Goal: Find specific page/section: Find specific page/section

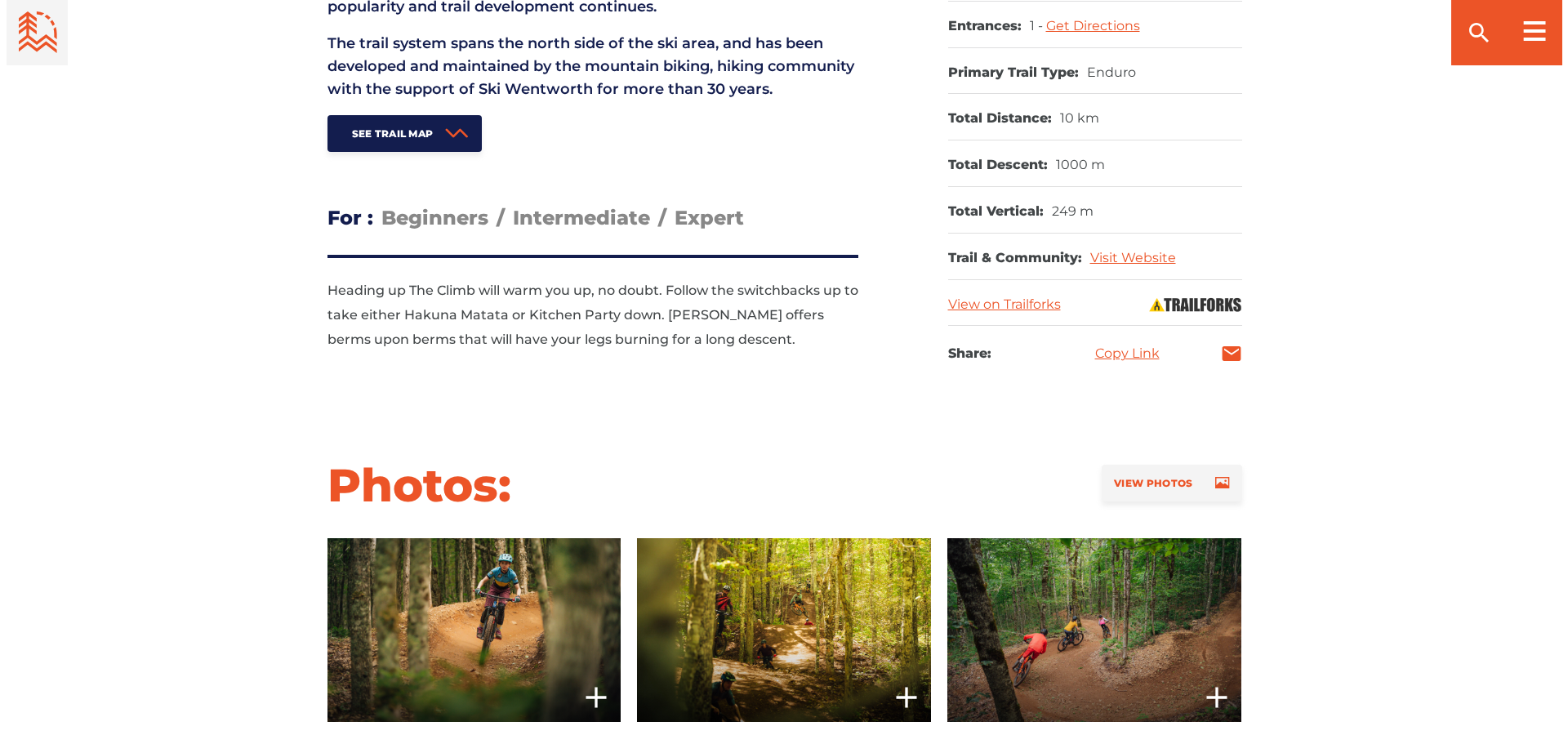
scroll to position [1062, 0]
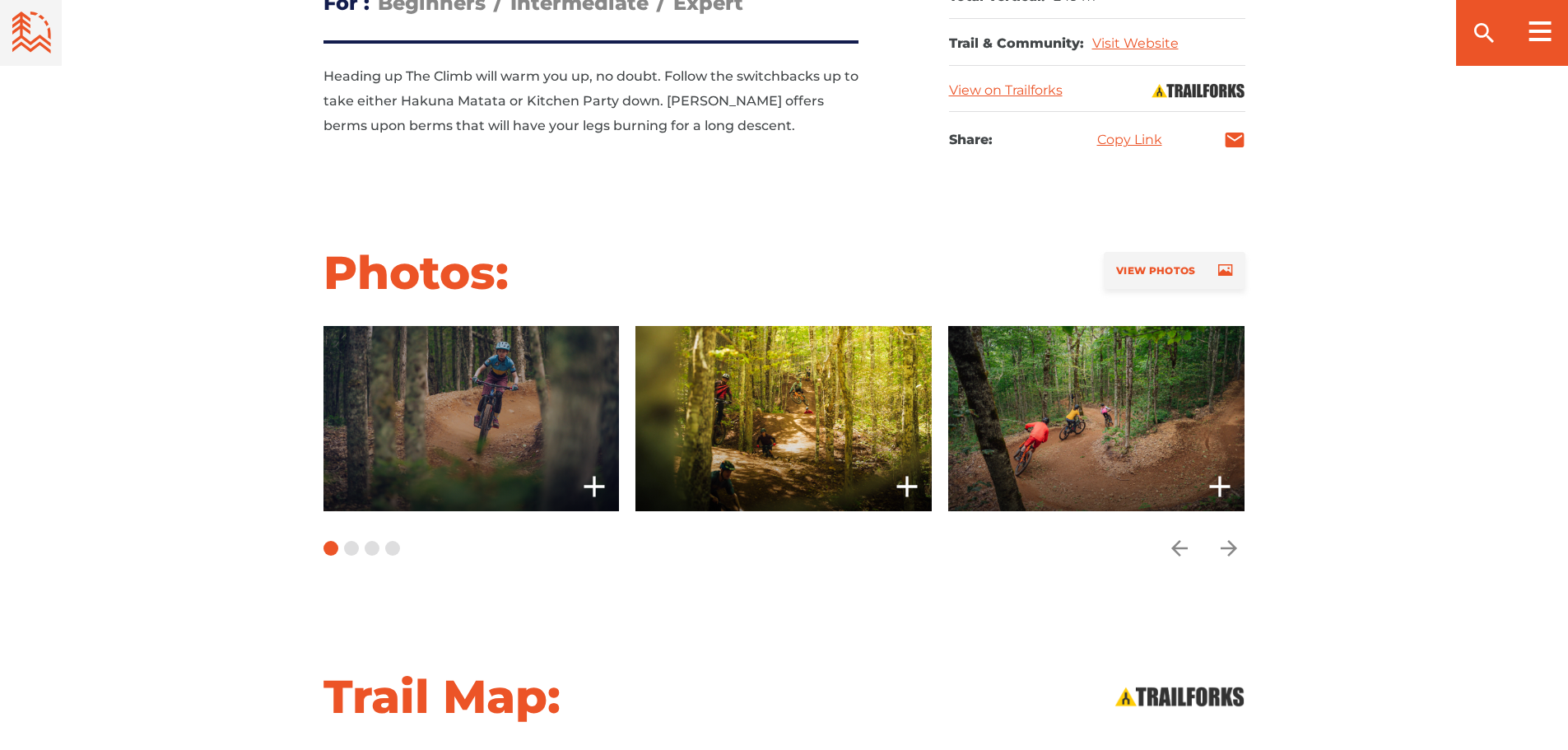
click at [569, 502] on span at bounding box center [470, 418] width 296 height 185
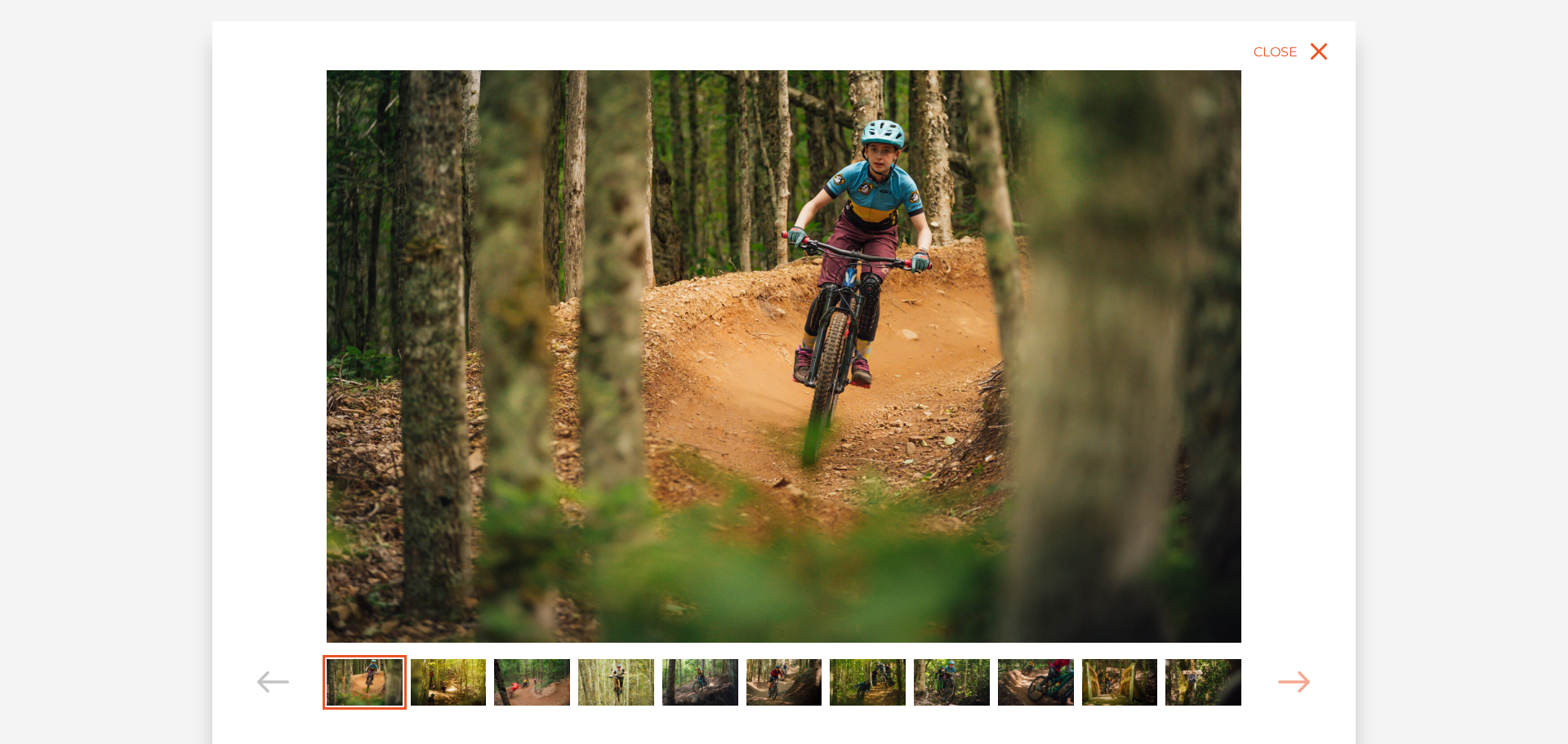
click at [453, 678] on img "Carousel Page 2" at bounding box center [449, 682] width 76 height 46
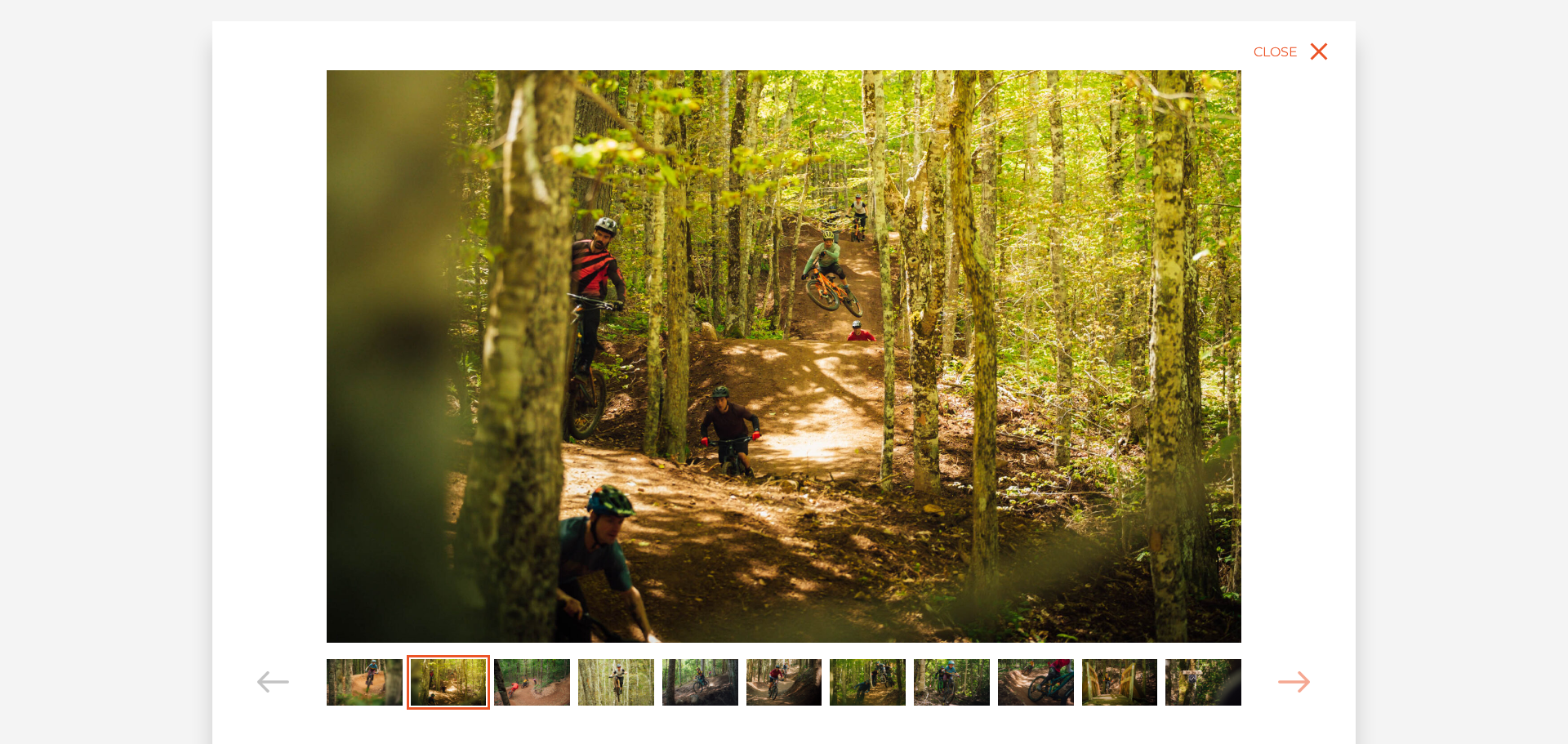
click at [546, 689] on img "Carousel Page 3" at bounding box center [532, 682] width 76 height 46
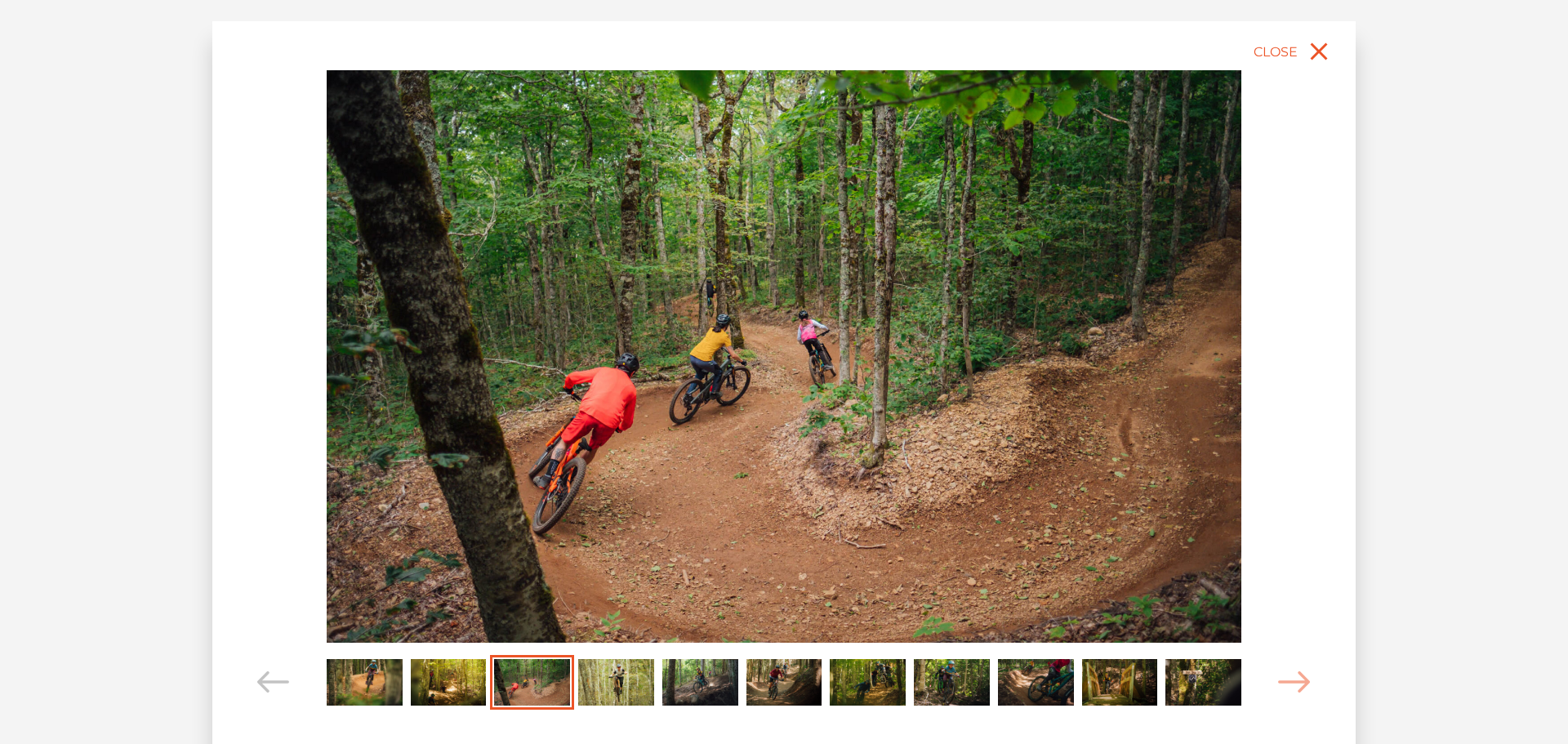
click at [641, 692] on img "Carousel Page 4" at bounding box center [616, 682] width 76 height 46
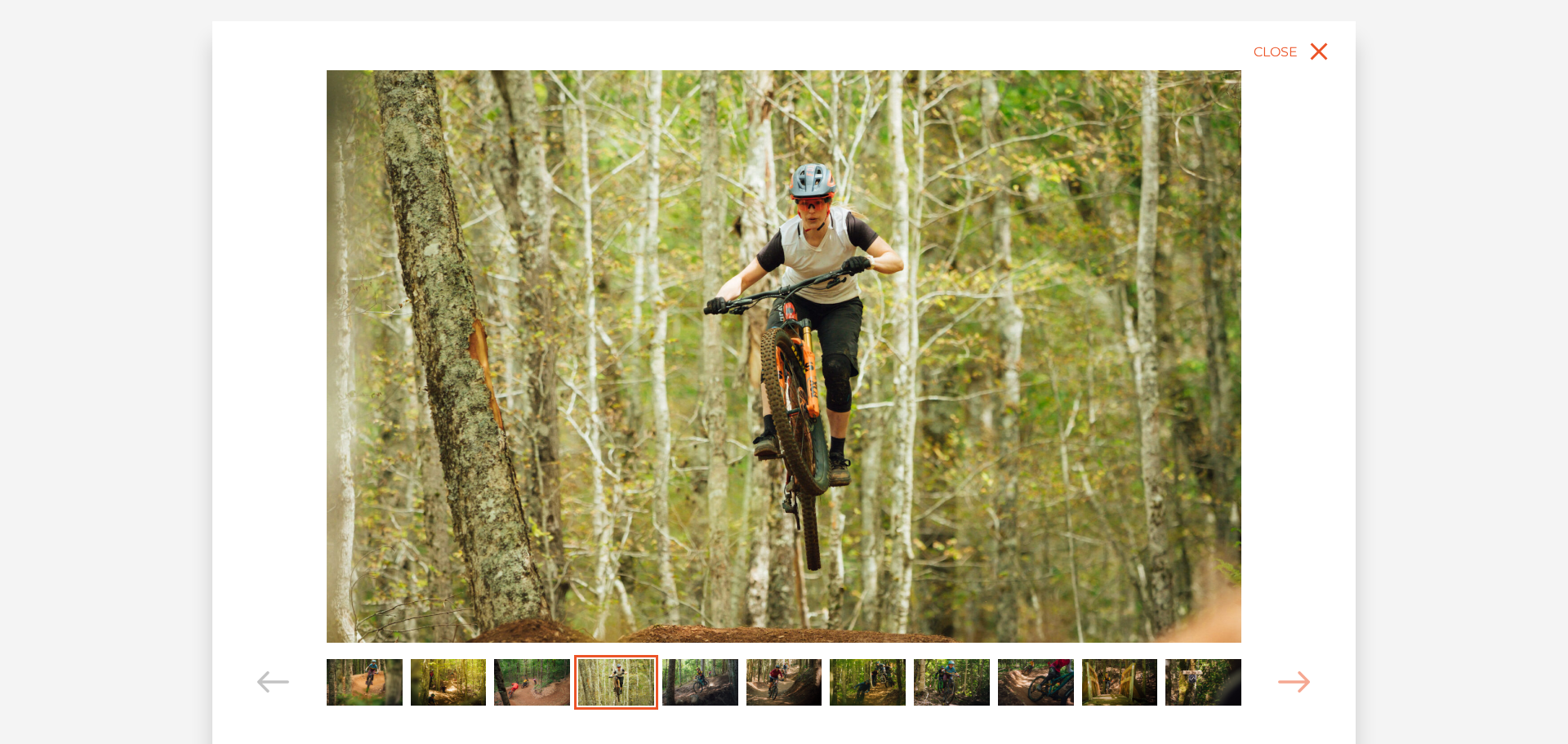
click at [685, 694] on img "Carousel Page 5" at bounding box center [700, 682] width 76 height 46
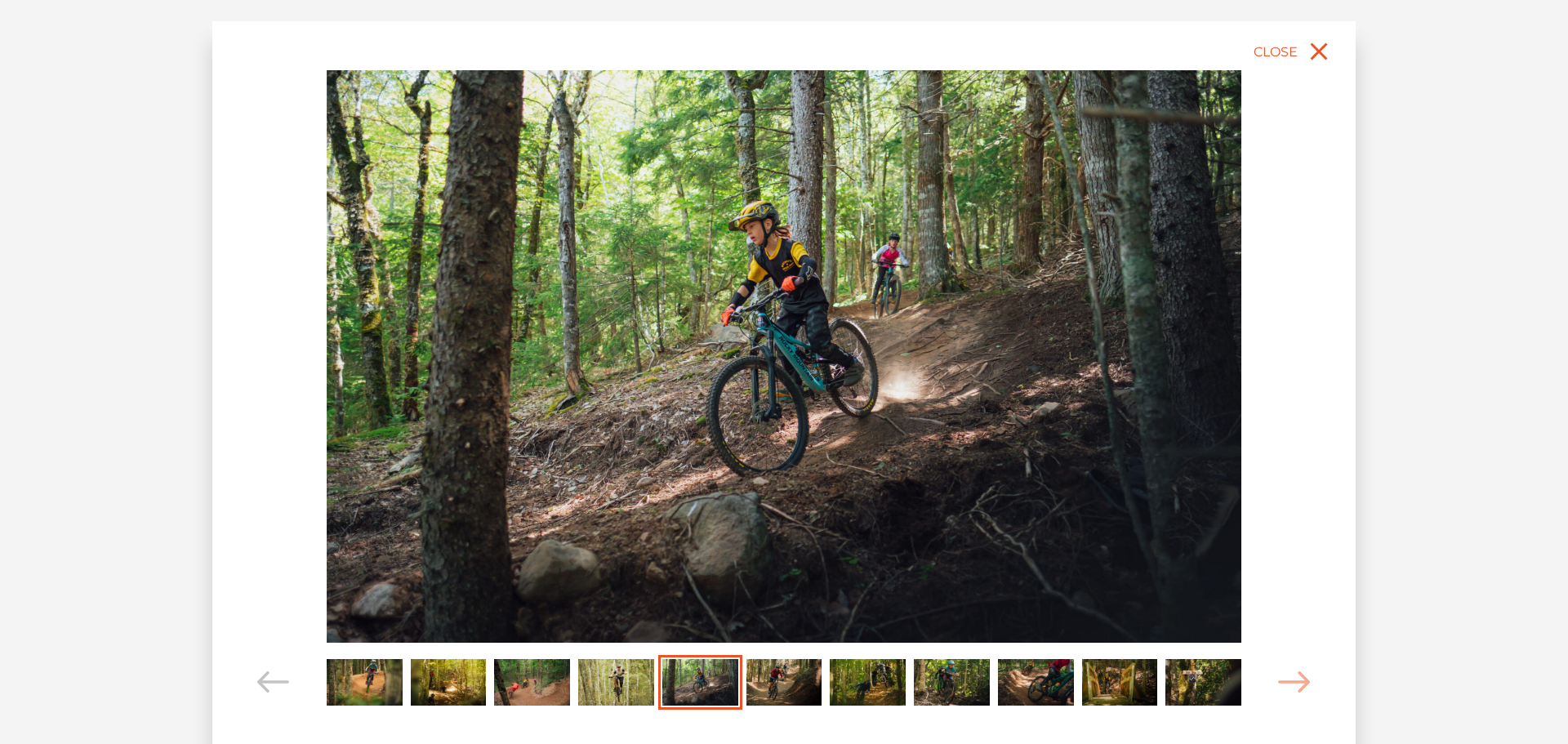
click at [763, 683] on img "Carousel Page 6" at bounding box center [784, 682] width 76 height 46
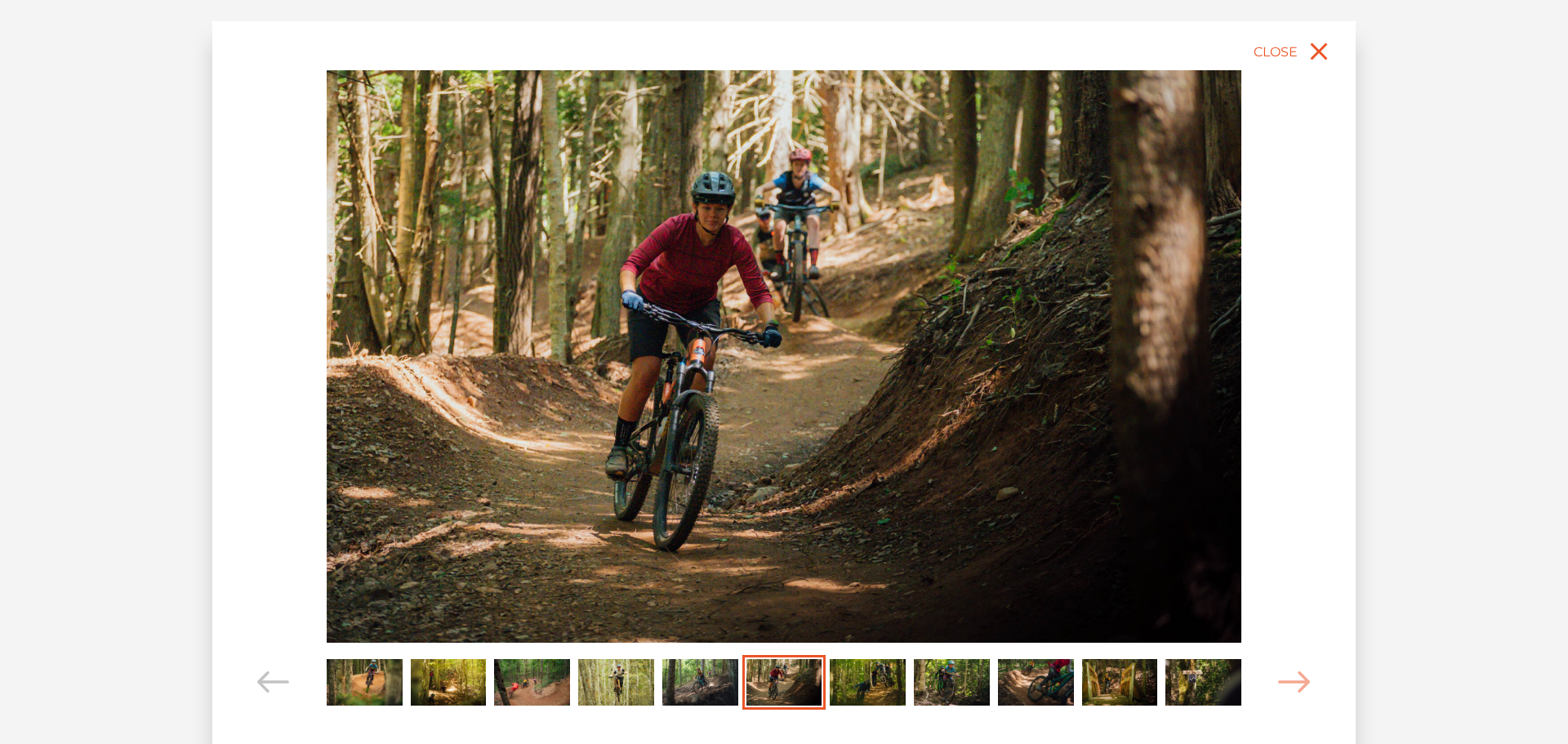
click at [867, 686] on img "Carousel Page 7" at bounding box center [867, 682] width 76 height 46
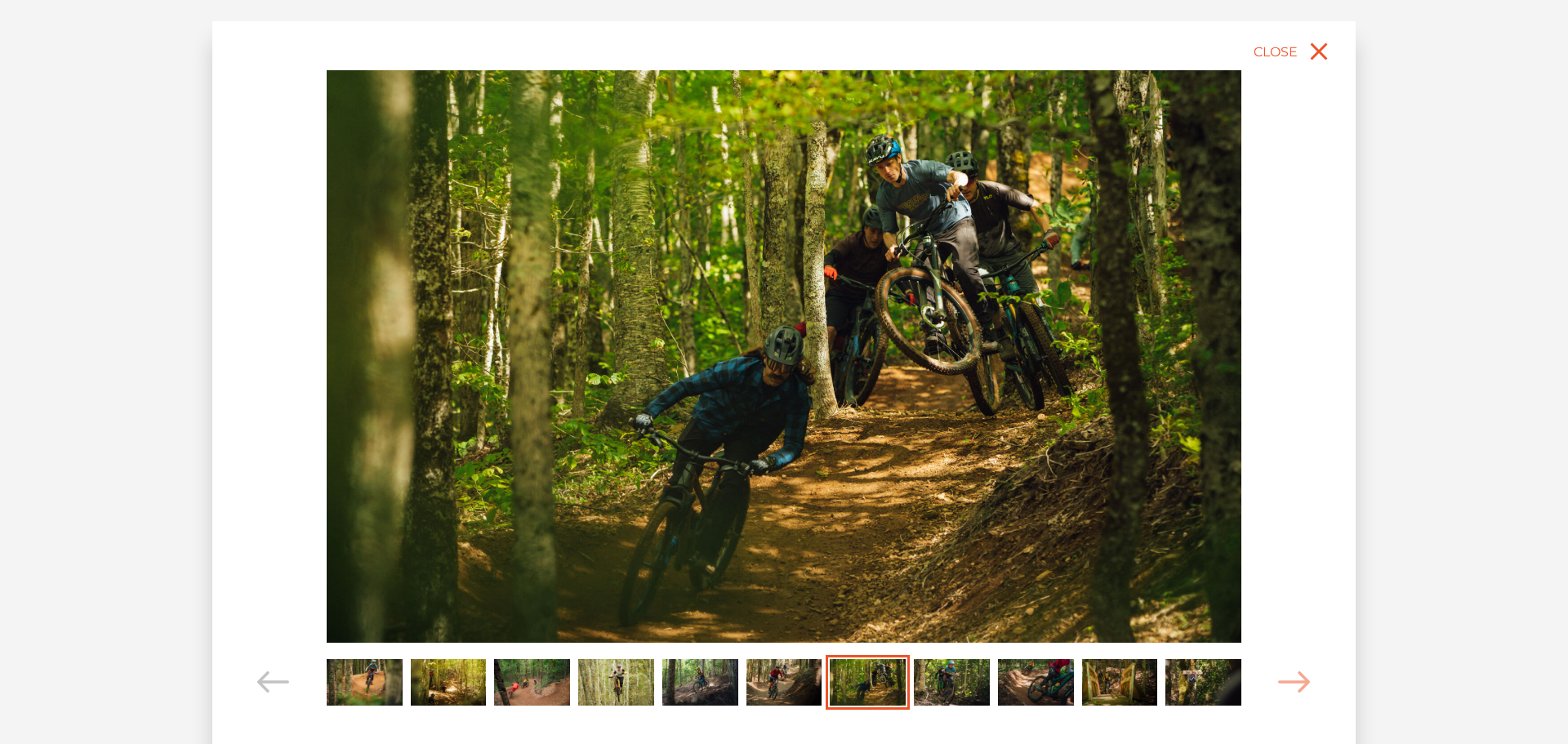
click at [958, 686] on img "Carousel Page 8" at bounding box center [951, 682] width 76 height 46
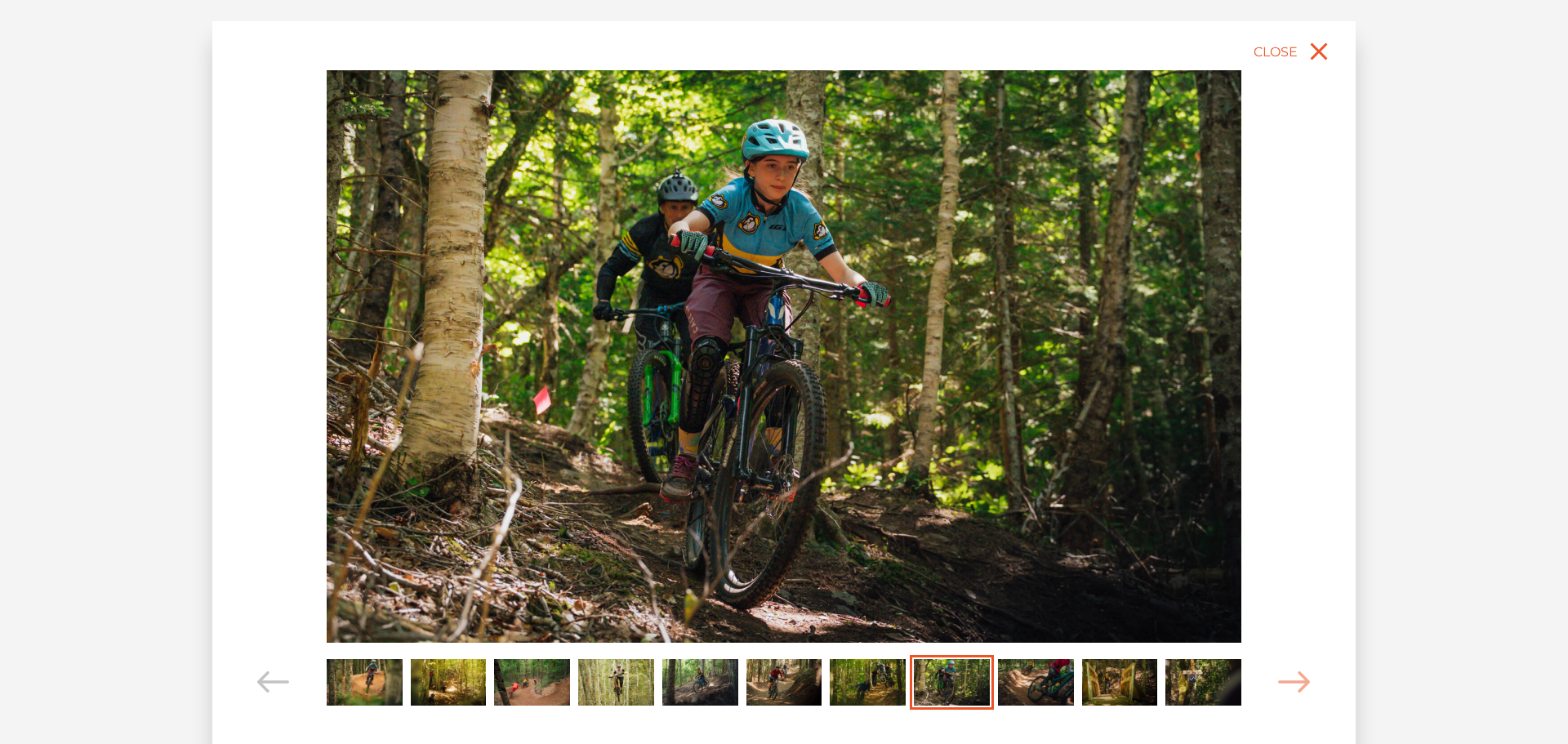
click at [1048, 687] on img "Carousel Page 9" at bounding box center [1035, 682] width 76 height 46
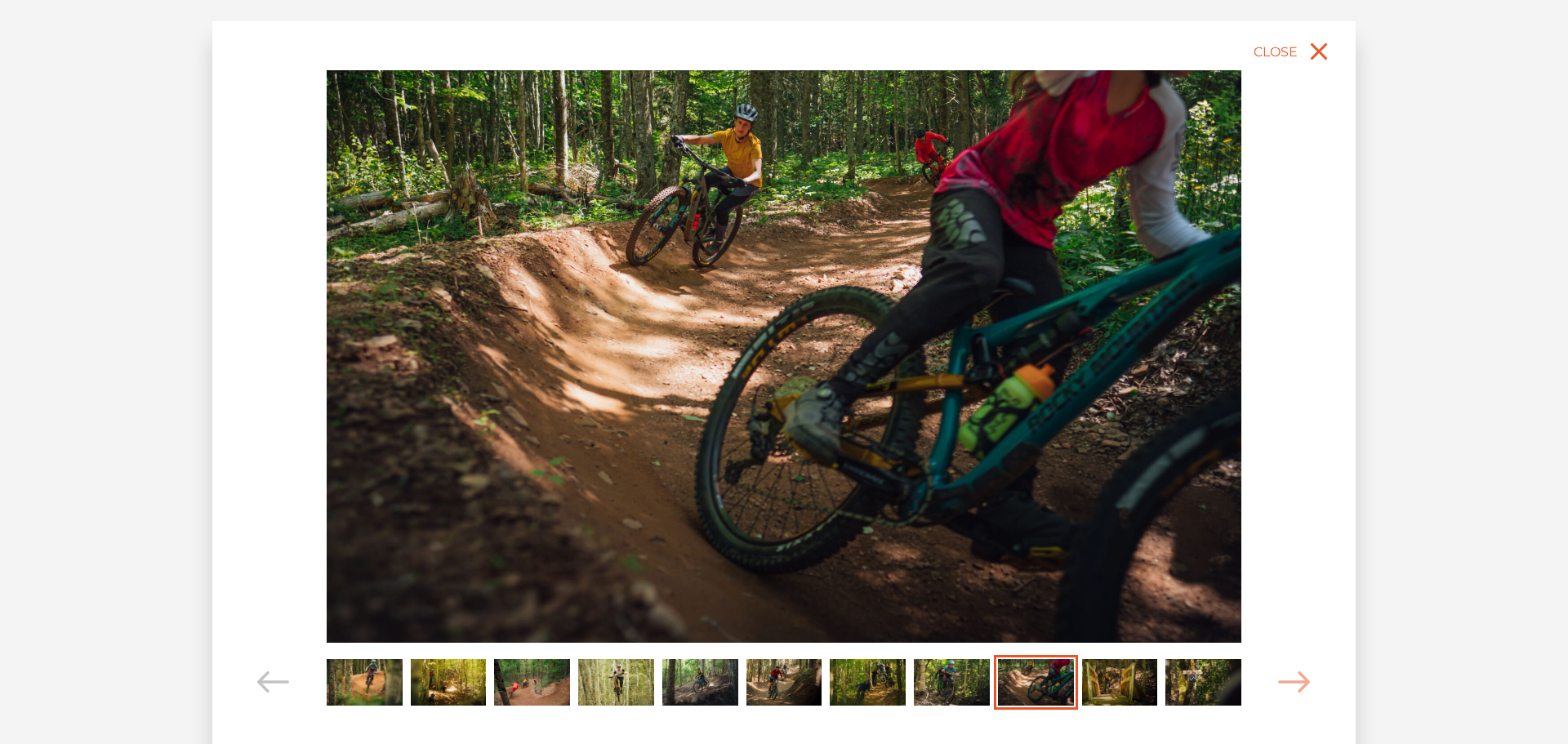
click at [1113, 688] on img "Carousel Page 10" at bounding box center [1119, 682] width 76 height 46
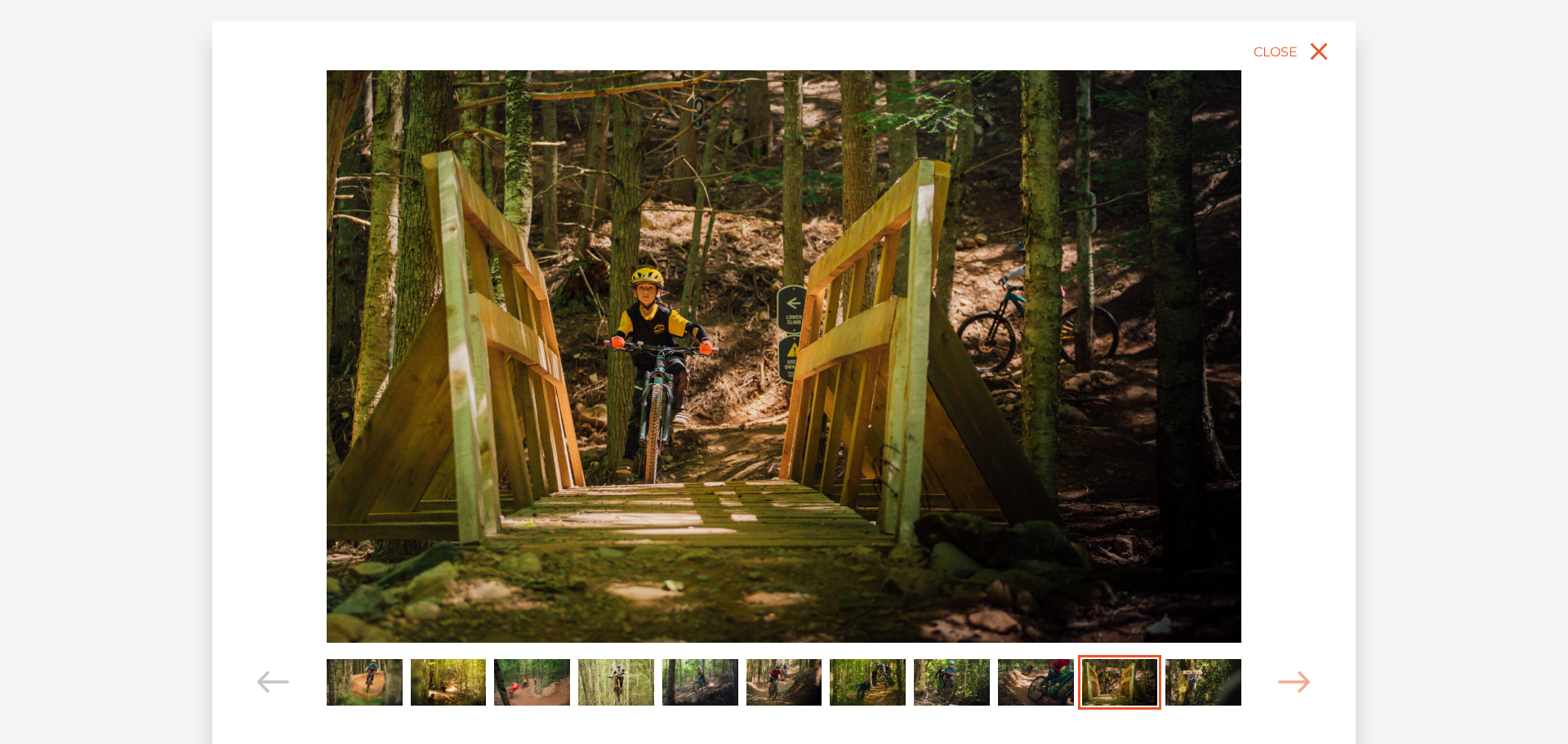
click at [1186, 688] on img "Carousel Page 11" at bounding box center [1203, 682] width 76 height 46
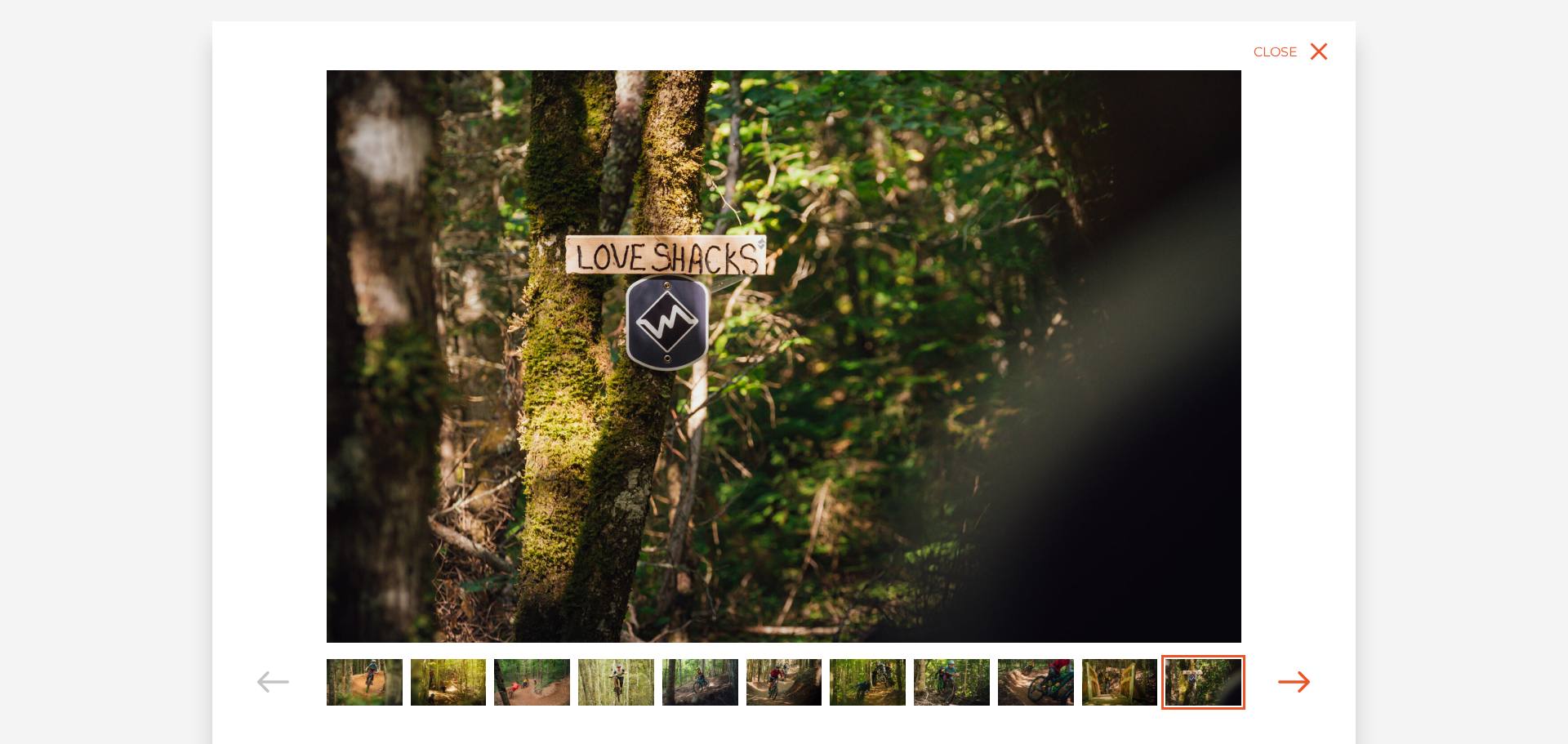
click at [1285, 686] on icon "Carousel Navigation" at bounding box center [1294, 682] width 33 height 22
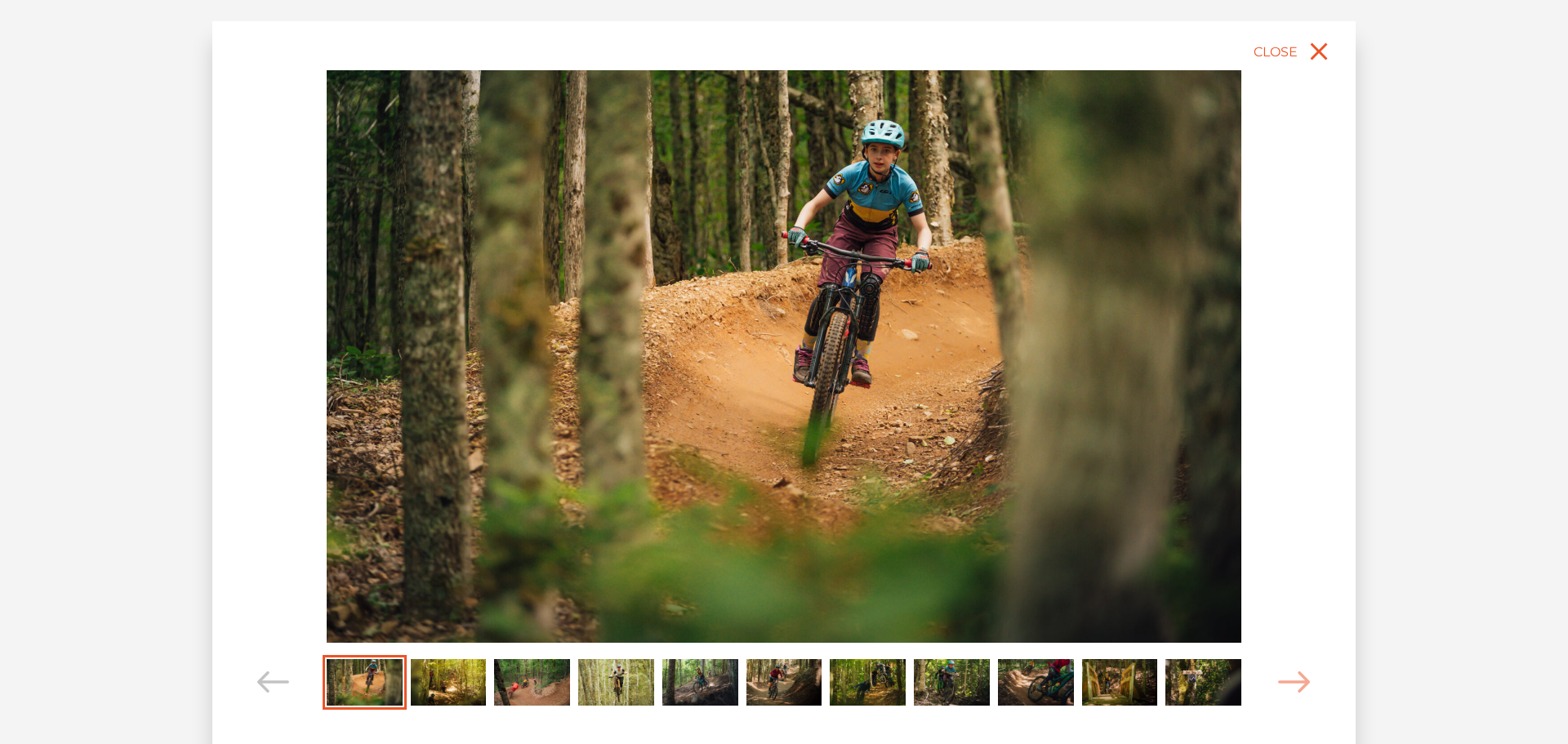
click at [472, 692] on img "Carousel Page 2" at bounding box center [449, 682] width 76 height 46
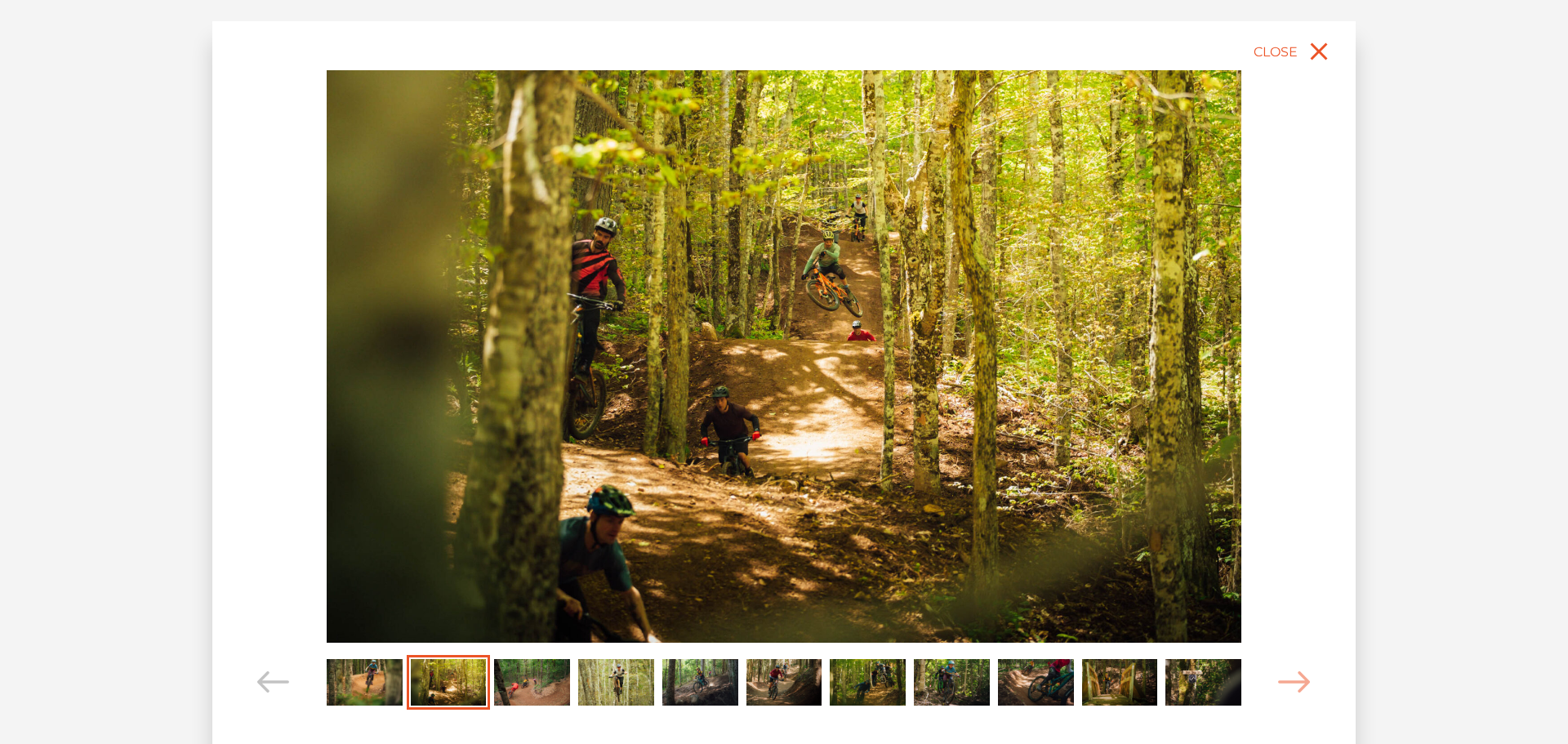
click at [517, 690] on img "Carousel Page 3" at bounding box center [532, 682] width 76 height 46
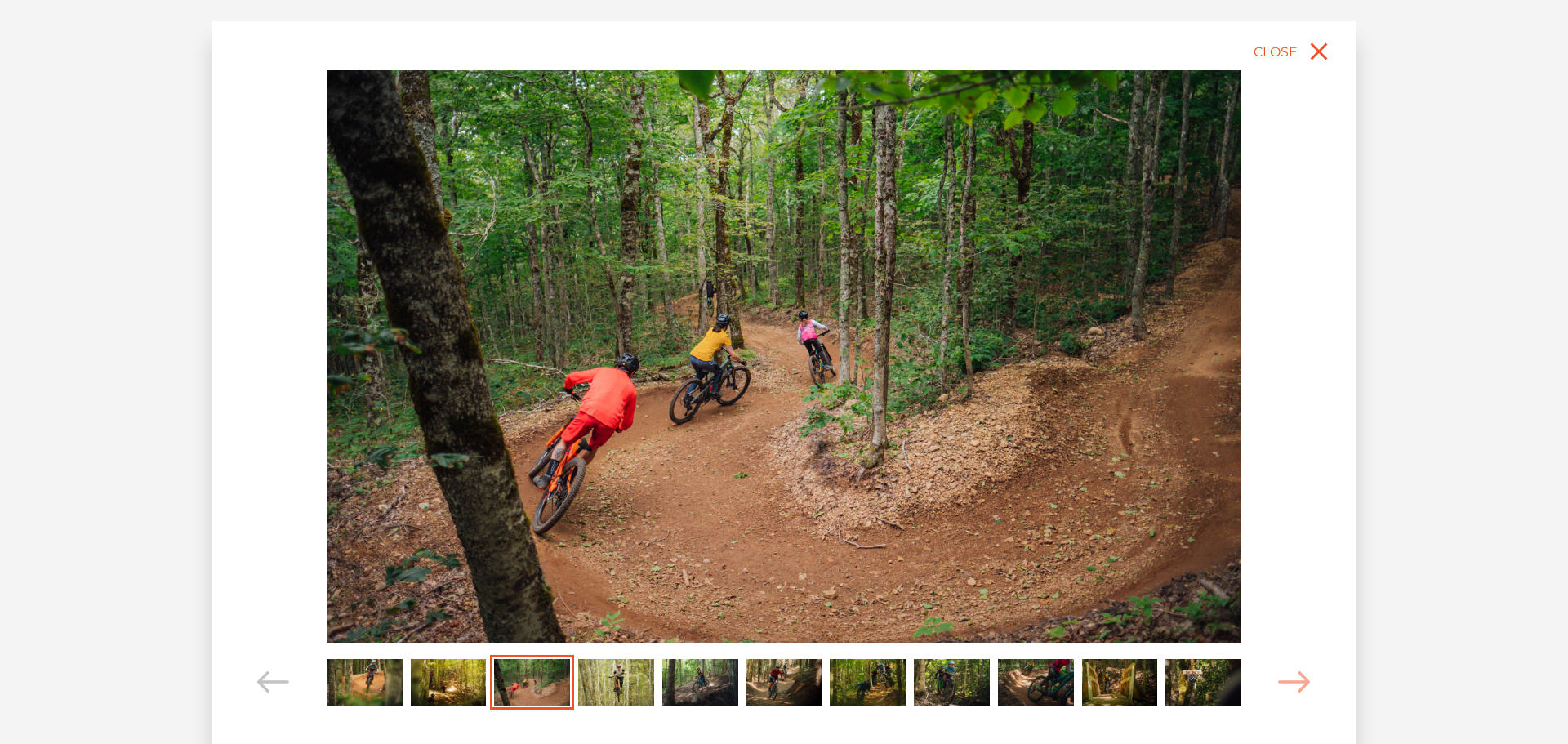
click at [661, 698] on div "Carousel Page 5" at bounding box center [700, 683] width 84 height 55
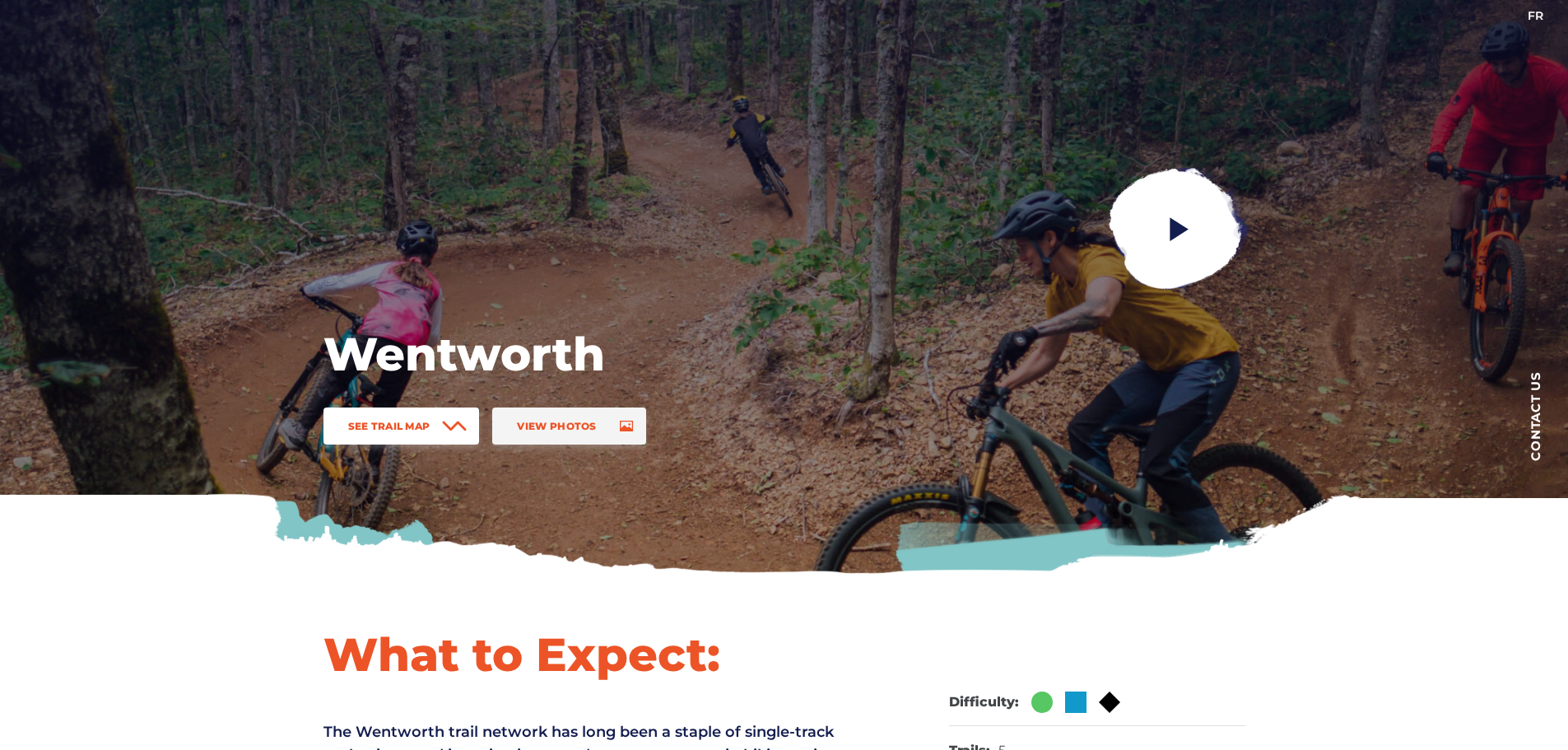
click at [430, 420] on span "See Trail Map" at bounding box center [389, 426] width 83 height 12
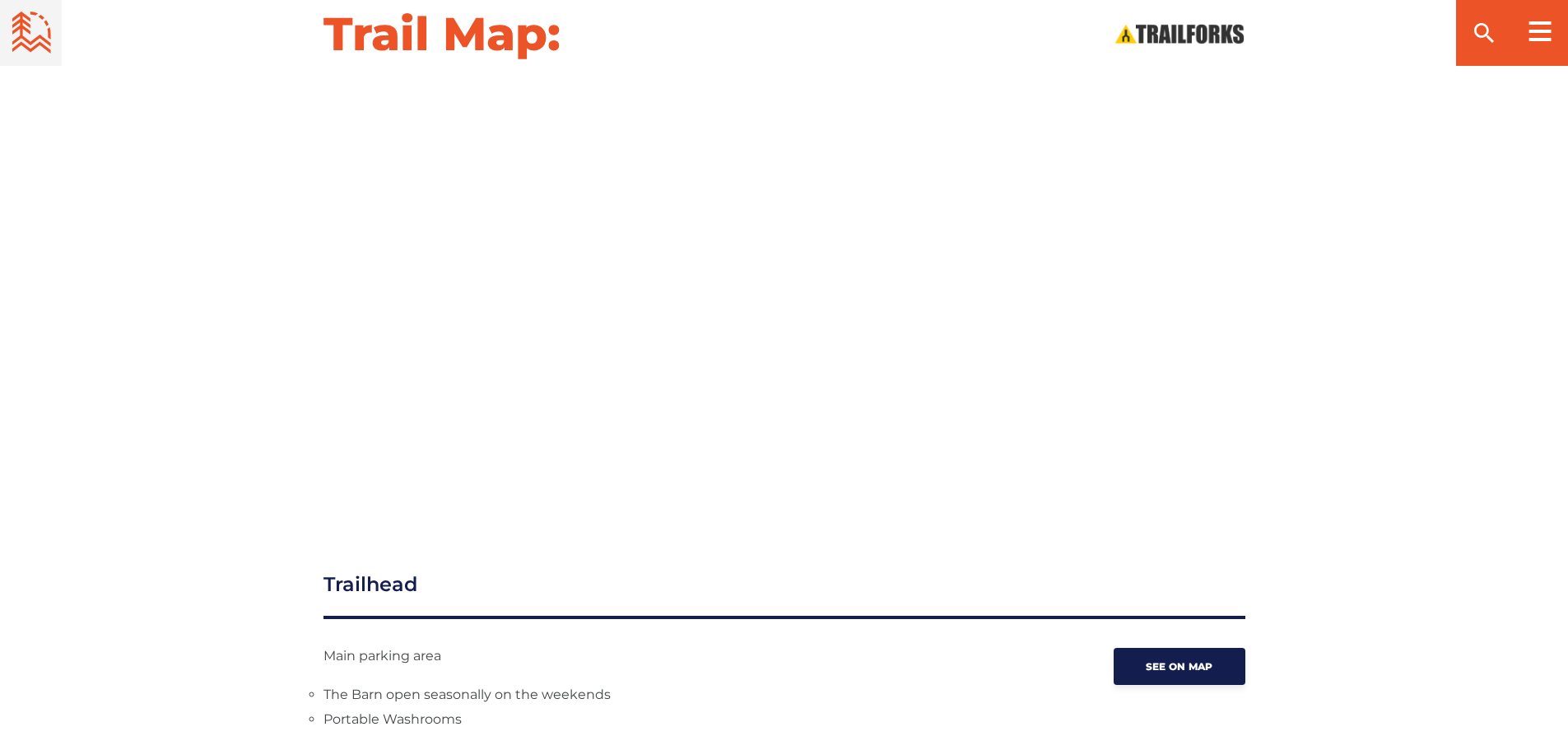
scroll to position [1760, 0]
